Goal: Transaction & Acquisition: Purchase product/service

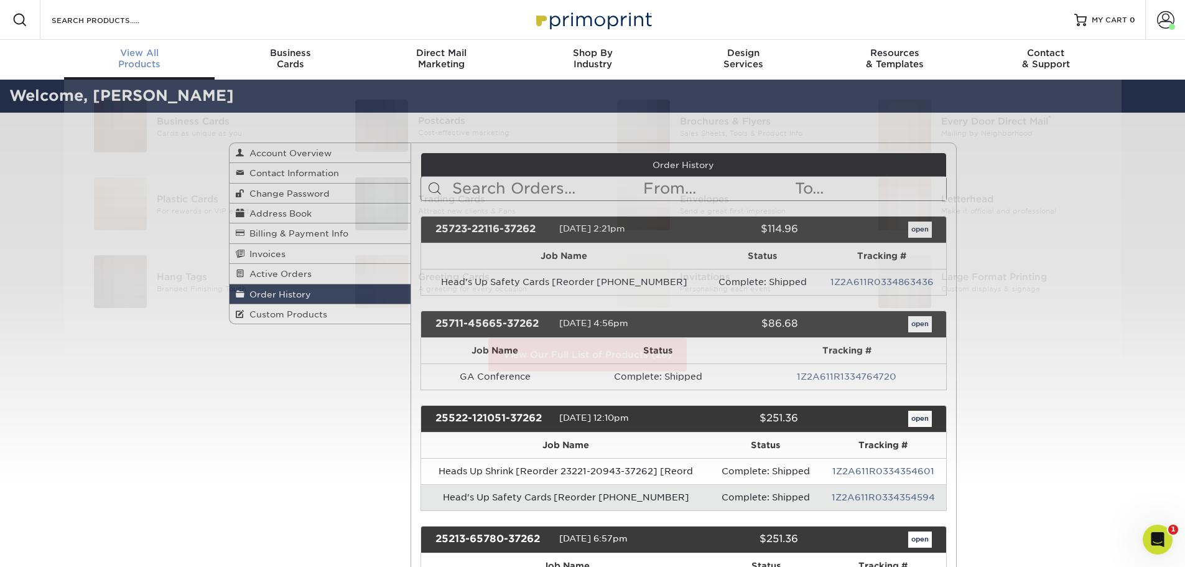
click at [131, 58] on div "View All Products" at bounding box center [139, 58] width 151 height 22
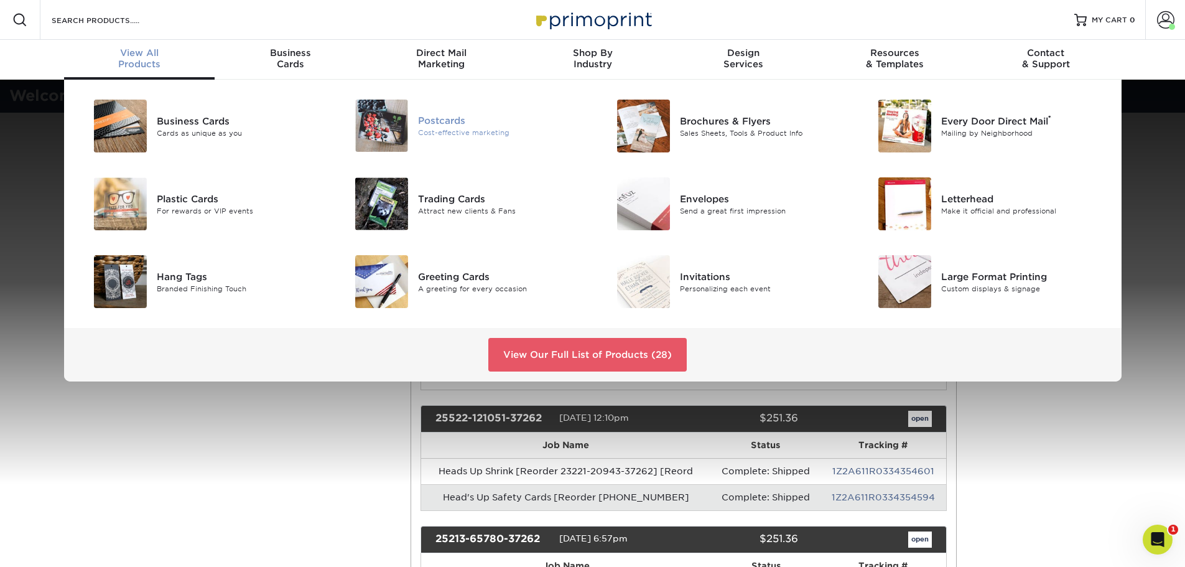
click at [444, 126] on div "Postcards" at bounding box center [500, 121] width 165 height 14
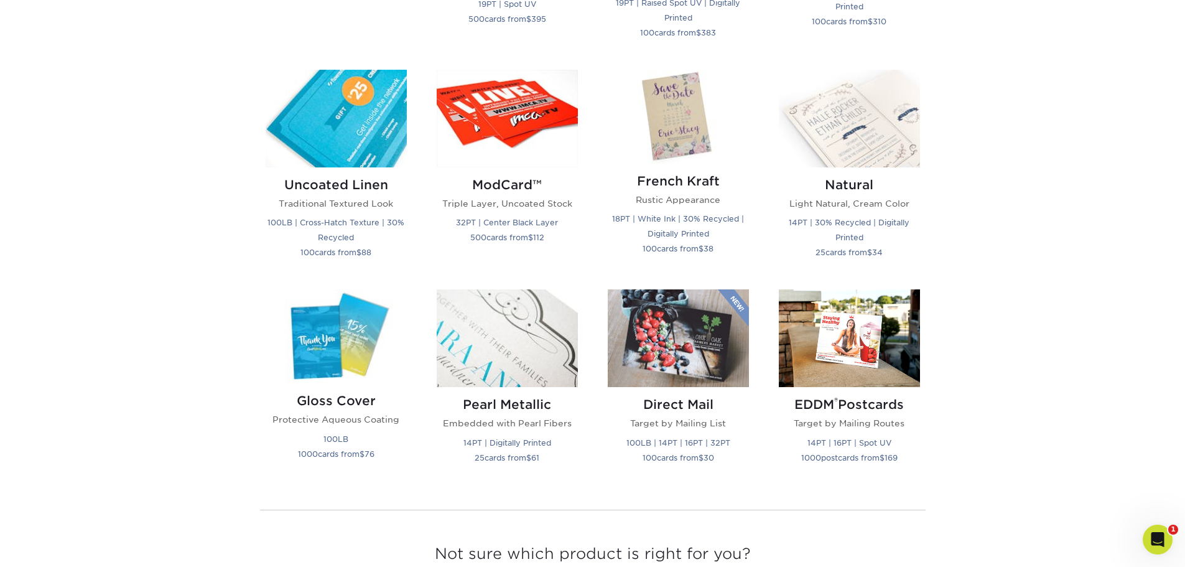
scroll to position [1465, 0]
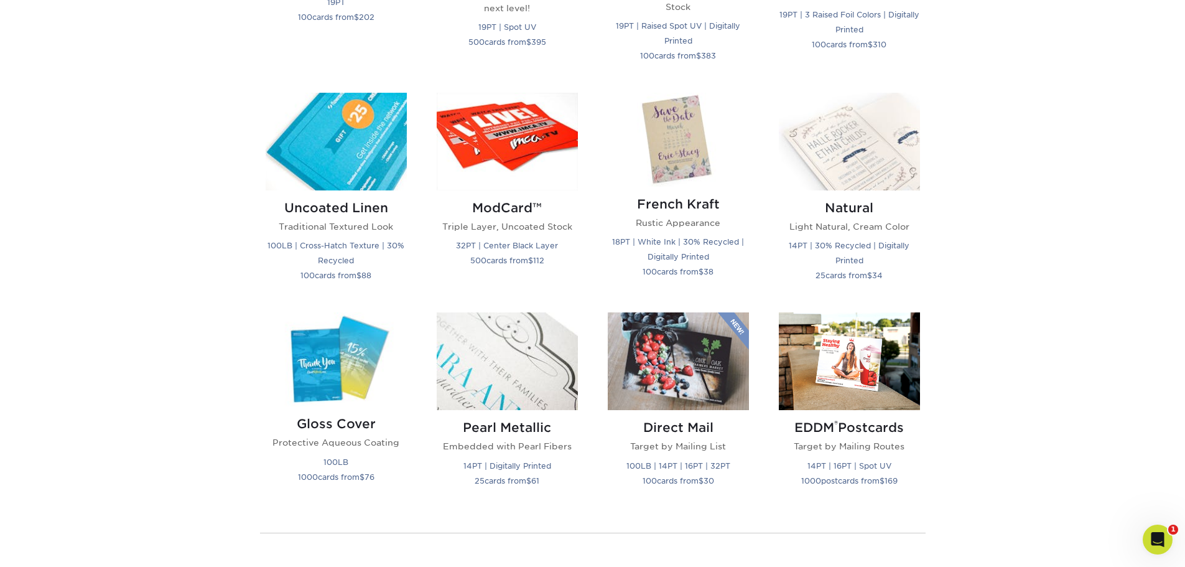
drag, startPoint x: 1193, startPoint y: 86, endPoint x: 1180, endPoint y: 383, distance: 297.1
click at [1180, 383] on html "Resources Menu Search Products Account [PERSON_NAME][GEOGRAPHIC_DATA] Account D…" at bounding box center [592, 0] width 1185 height 2930
click at [329, 404] on img at bounding box center [336, 359] width 141 height 94
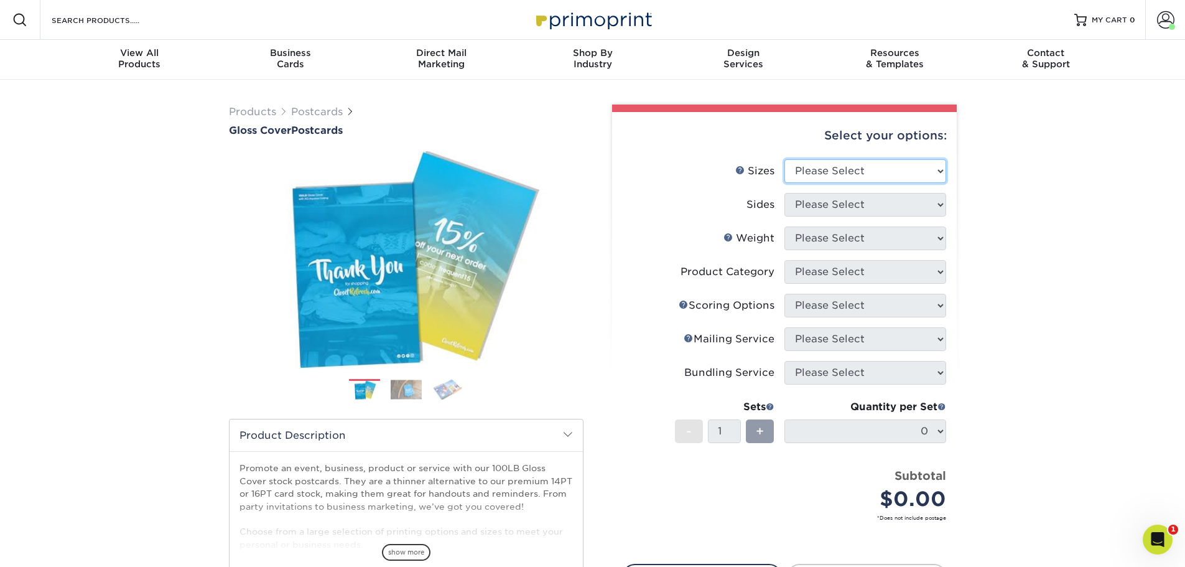
click at [939, 170] on select "Please Select 2" x 8" 3" x 4" 3" x 5" 3.5" x 8.5" 4" x 6" 4" x 9" 4.25" x 5.5" …" at bounding box center [866, 171] width 162 height 24
select select "5.50x8.50"
click at [785, 159] on select "Please Select 2" x 8" 3" x 4" 3" x 5" 3.5" x 8.5" 4" x 6" 4" x 9" 4.25" x 5.5" …" at bounding box center [866, 171] width 162 height 24
click at [940, 207] on select "Please Select Print Both Sides Print Front Only" at bounding box center [866, 205] width 162 height 24
select select "32d3c223-f82c-492b-b915-ba065a00862f"
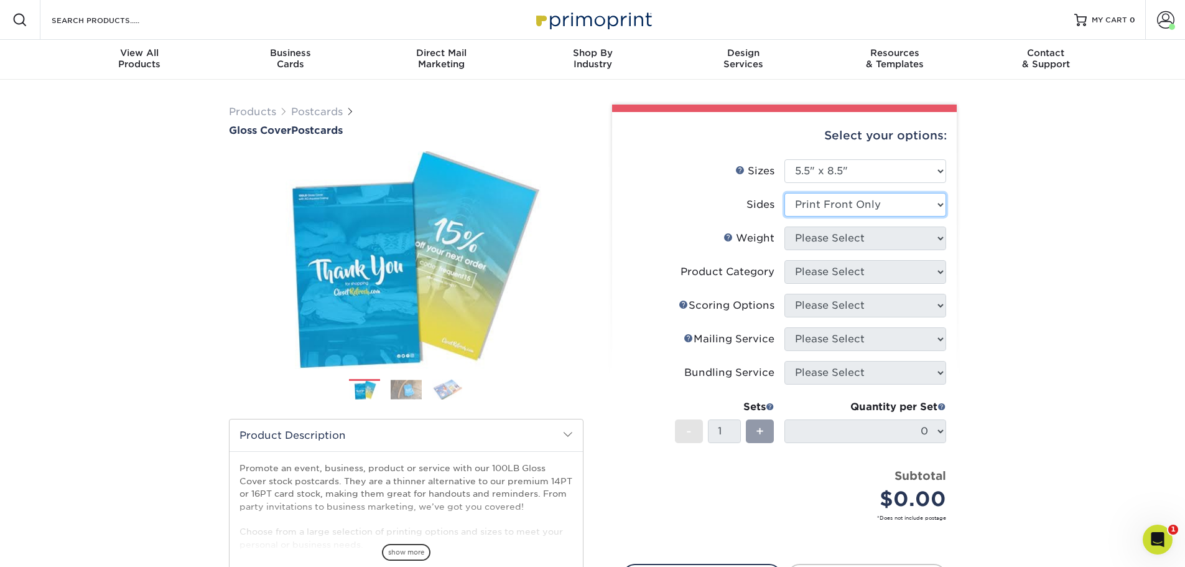
click at [785, 193] on select "Please Select Print Both Sides Print Front Only" at bounding box center [866, 205] width 162 height 24
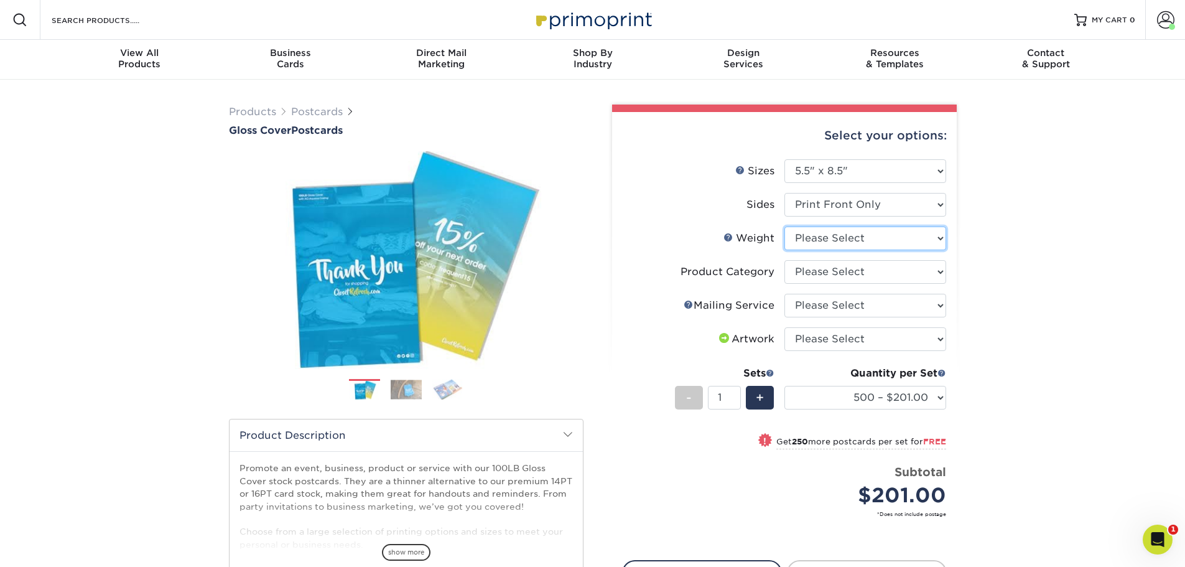
click at [916, 236] on select "Please Select 100LB" at bounding box center [866, 238] width 162 height 24
select select "100LB"
click at [785, 226] on select "Please Select 100LB" at bounding box center [866, 238] width 162 height 24
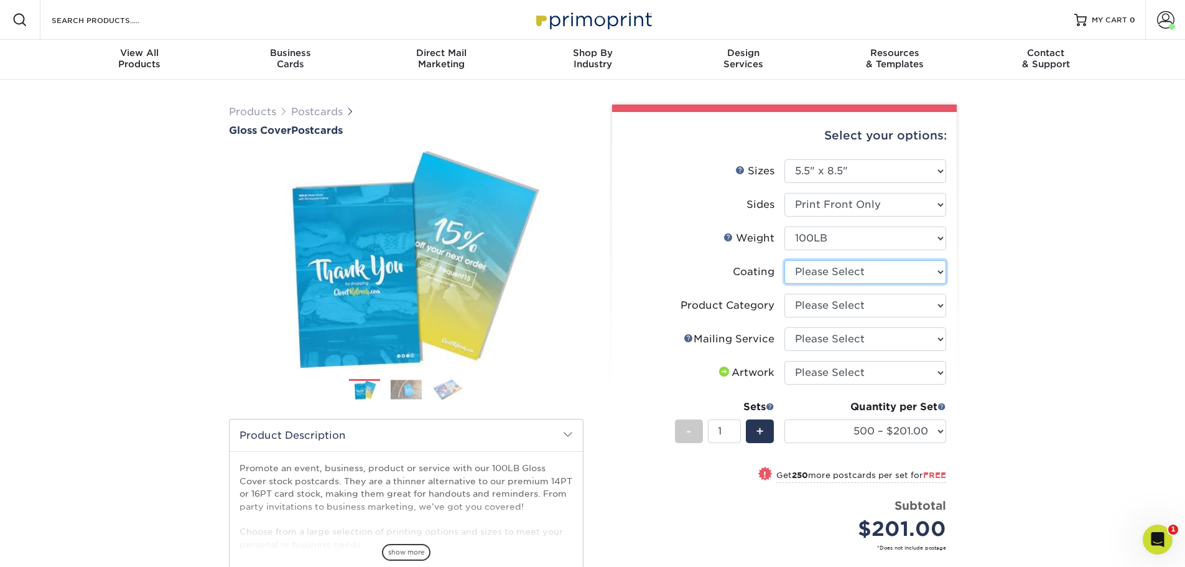
click at [893, 275] on select at bounding box center [866, 272] width 162 height 24
select select "d41dab50-ff65-4f4f-bb17-2afe4d36ae33"
click at [785, 260] on select at bounding box center [866, 272] width 162 height 24
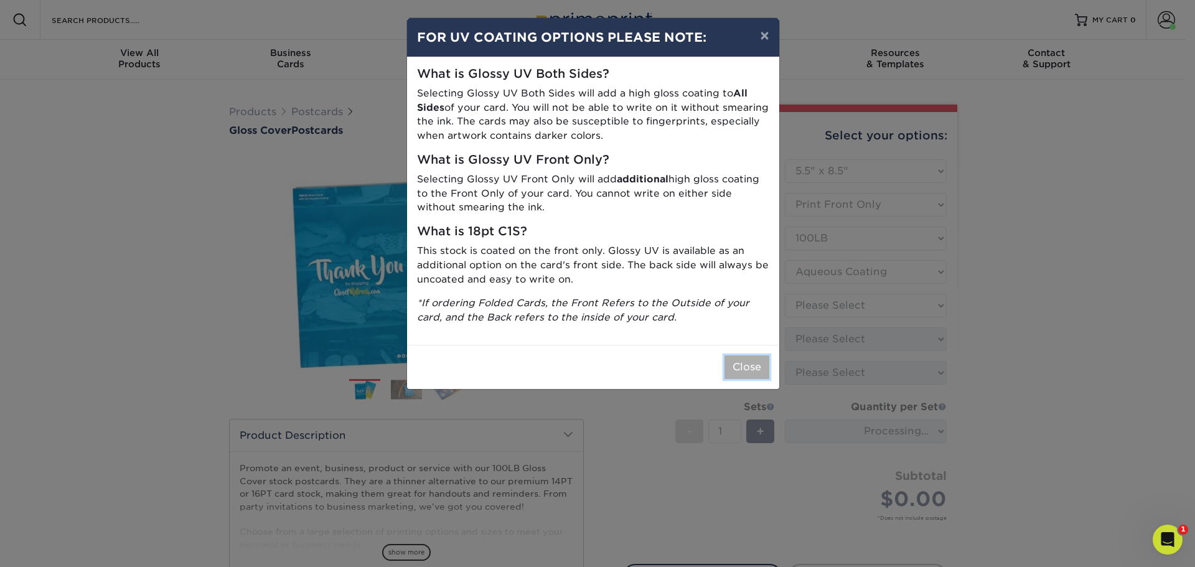
click at [739, 372] on button "Close" at bounding box center [746, 367] width 45 height 24
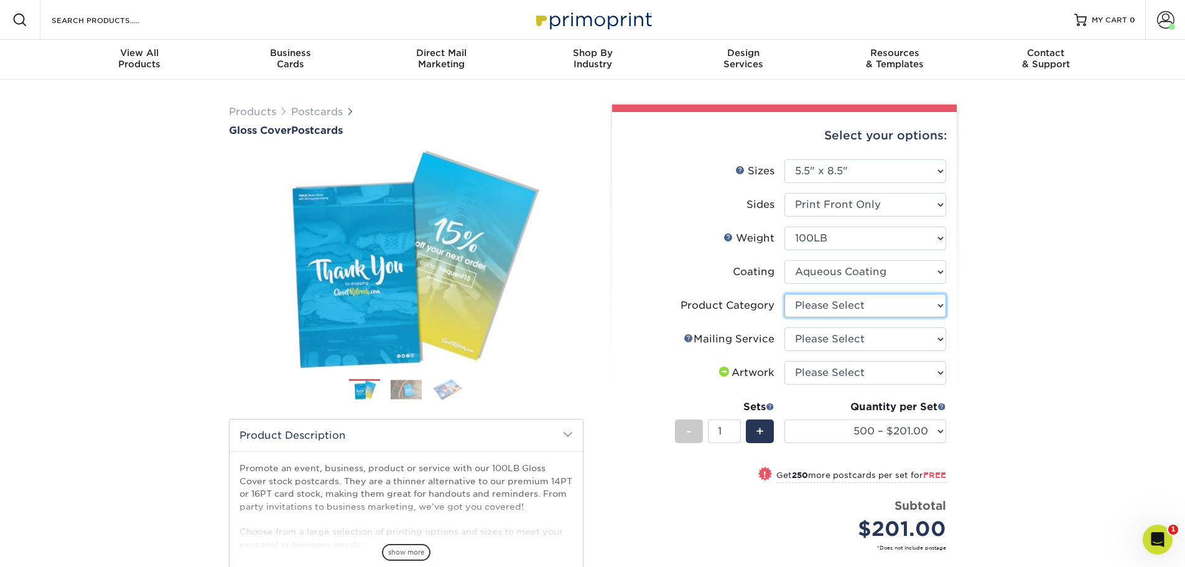
click at [862, 304] on select "Please Select Postcards" at bounding box center [866, 306] width 162 height 24
select select "9b7272e0-d6c8-4c3c-8e97-d3a1bcdab858"
click at [785, 294] on select "Please Select Postcards" at bounding box center [866, 306] width 162 height 24
click at [840, 344] on select "Please Select No Direct Mailing Service No, I will mail/stamp/imprint Direct Ma…" at bounding box center [866, 339] width 162 height 24
select select "3e5e9bdd-d78a-4c28-a41d-fe1407925ca6"
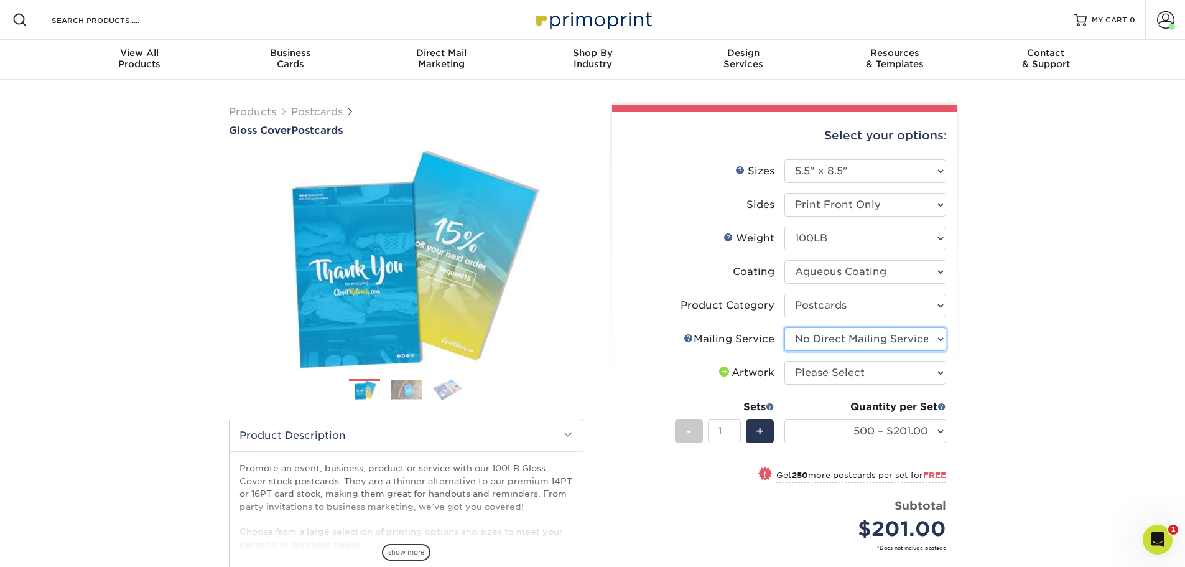
click at [785, 327] on select "Please Select No Direct Mailing Service No, I will mail/stamp/imprint Direct Ma…" at bounding box center [866, 339] width 162 height 24
click at [839, 371] on select "Please Select I will upload files I need a design - $150" at bounding box center [866, 373] width 162 height 24
select select "upload"
click at [785, 361] on select "Please Select I will upload files I need a design - $150" at bounding box center [866, 373] width 162 height 24
click at [943, 431] on select "500 – $201.00 750 – $181.00 1000 – $232.00 1500 – $226.00 2000 – $280.00 2500 –…" at bounding box center [866, 431] width 162 height 24
